Goal: Task Accomplishment & Management: Manage account settings

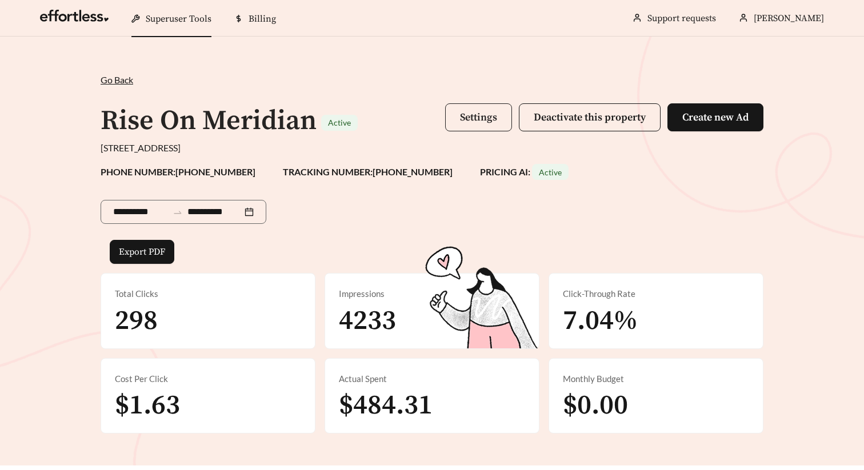
click at [475, 121] on span "Settings" at bounding box center [478, 117] width 37 height 13
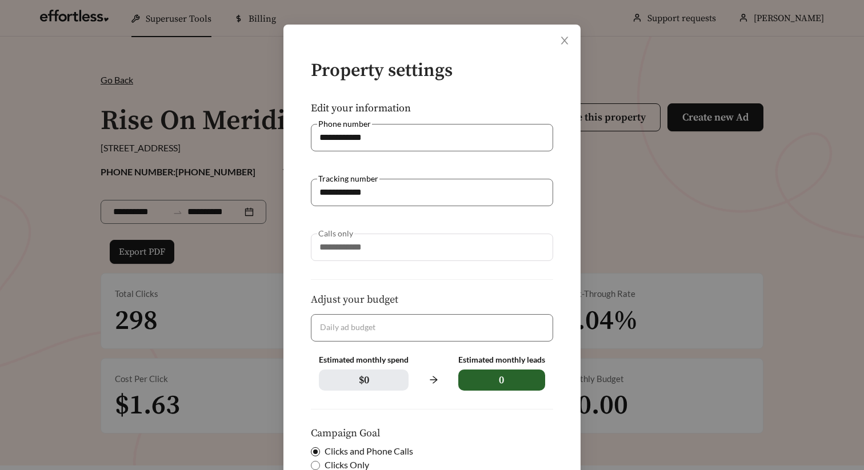
scroll to position [6, 0]
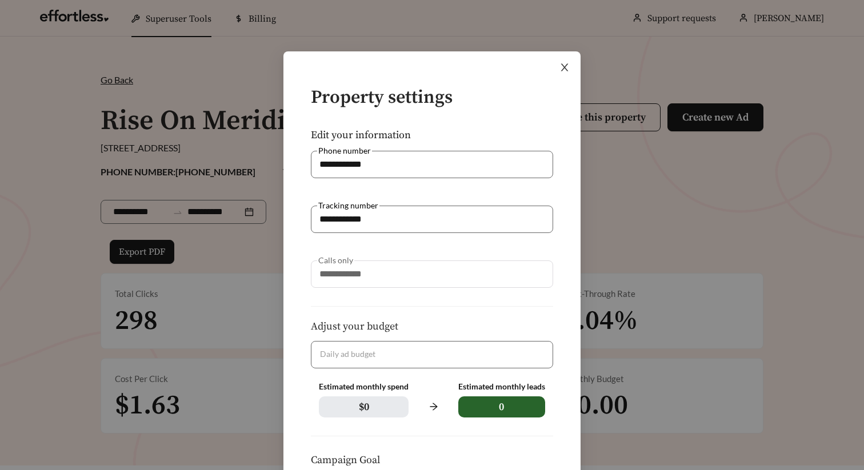
click at [566, 63] on icon "close" at bounding box center [565, 67] width 10 height 10
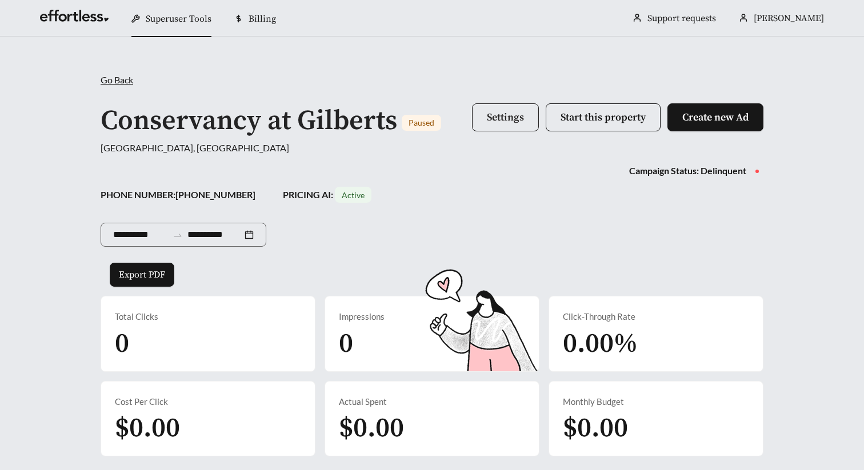
click at [481, 118] on button "Settings" at bounding box center [505, 117] width 67 height 28
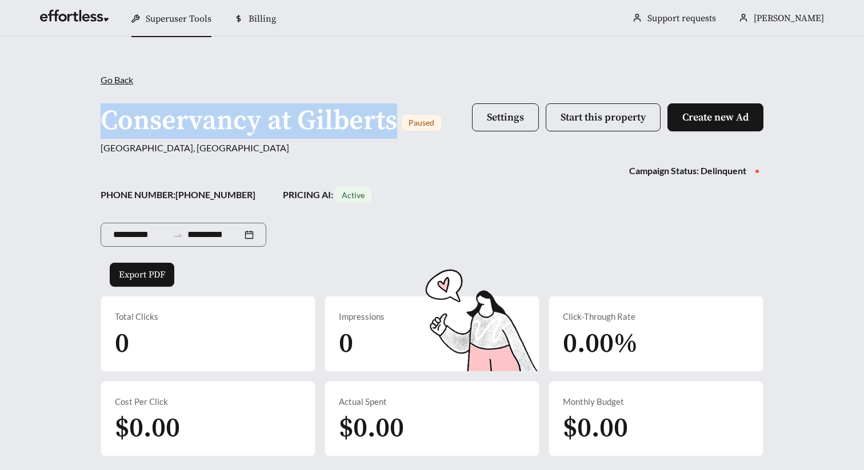
drag, startPoint x: 103, startPoint y: 119, endPoint x: 393, endPoint y: 135, distance: 289.6
click at [393, 135] on h1 "Conservancy at Gilberts" at bounding box center [249, 121] width 297 height 34
copy h1 "Conservancy at Gilberts"
click at [493, 124] on button "Settings" at bounding box center [505, 117] width 67 height 28
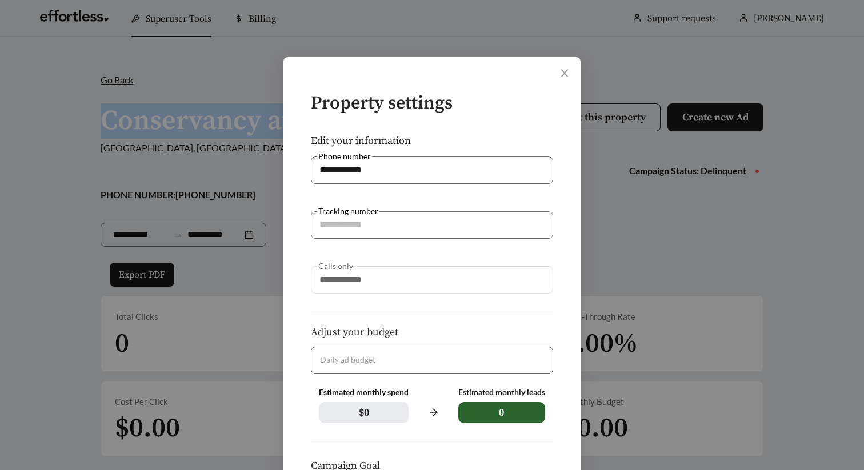
scroll to position [177, 0]
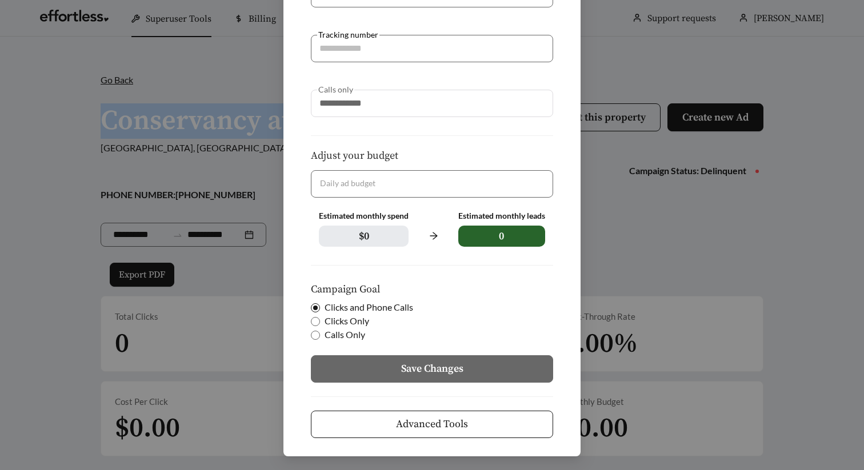
click at [381, 415] on button "Advanced Tools" at bounding box center [432, 424] width 242 height 27
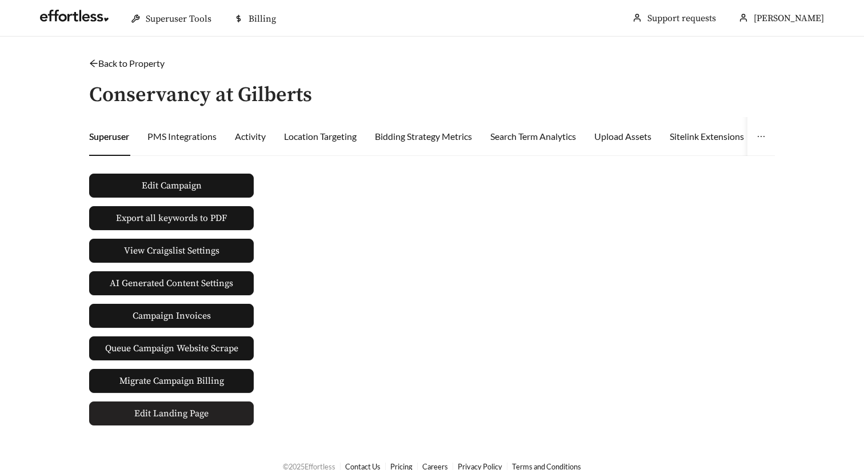
click at [206, 414] on span "Edit Landing Page" at bounding box center [171, 413] width 74 height 23
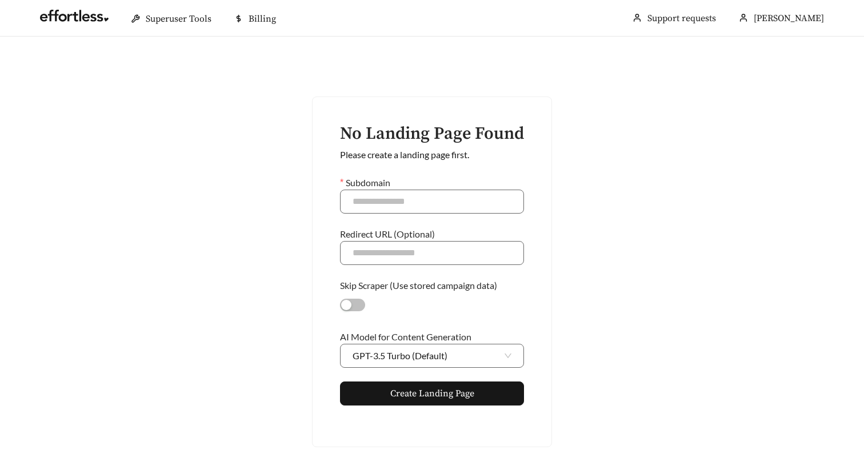
click at [262, 159] on main "No Landing Page Found Please create a landing page first. Subdomain Redirect UR…" at bounding box center [432, 272] width 864 height 470
